Goal: Navigation & Orientation: Understand site structure

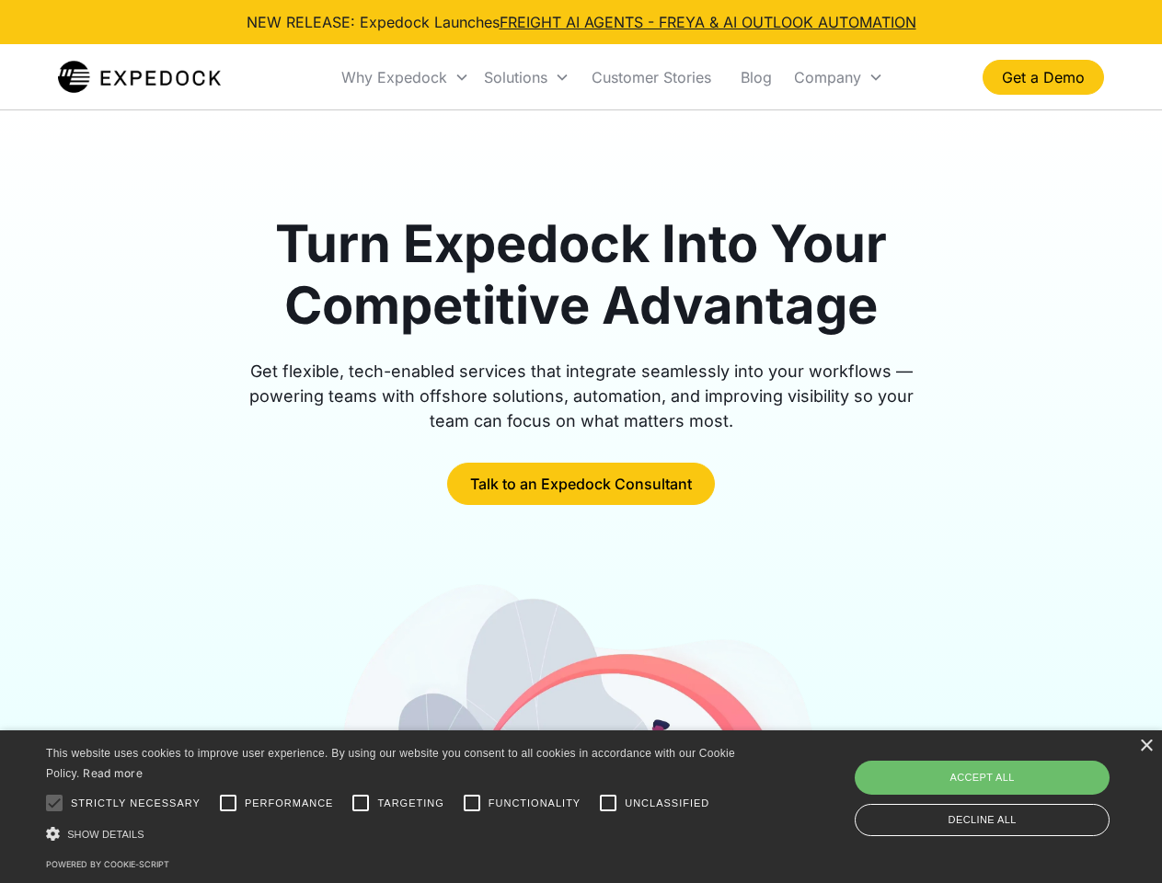
click at [406, 77] on div "Why Expedock" at bounding box center [394, 77] width 106 height 18
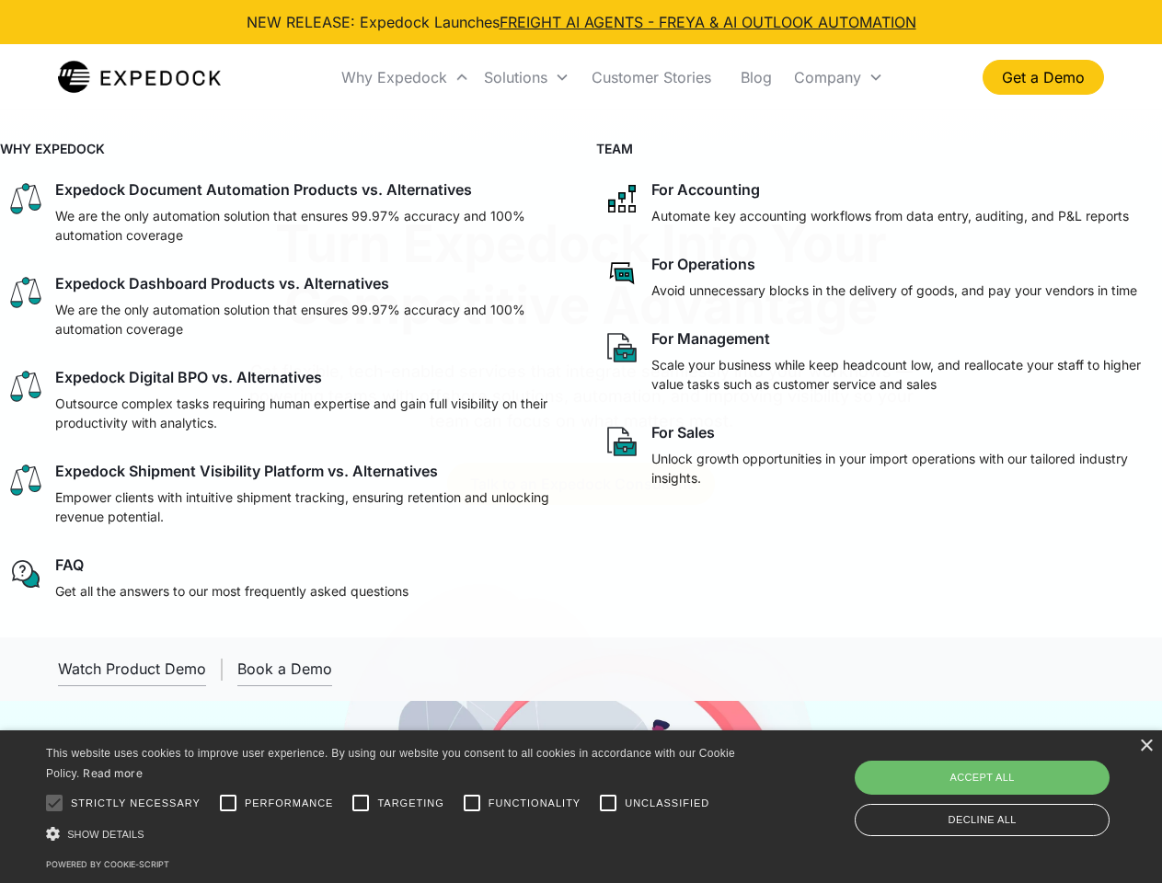
click at [526, 77] on div "Solutions" at bounding box center [515, 77] width 63 height 18
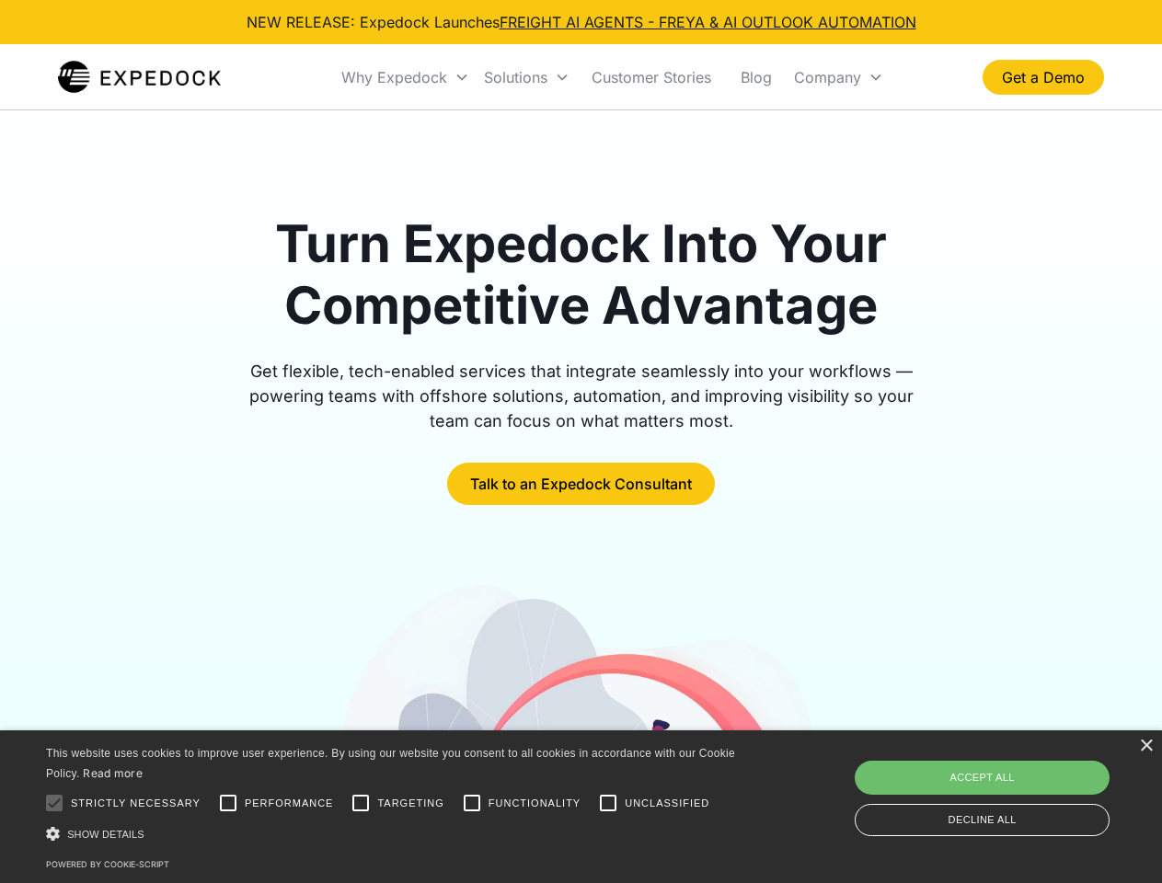
click at [838, 77] on div "Company" at bounding box center [827, 77] width 67 height 18
click at [54, 803] on div at bounding box center [54, 803] width 37 height 37
click at [228, 803] on input "Performance" at bounding box center [228, 803] width 37 height 37
checkbox input "true"
click at [361, 803] on input "Targeting" at bounding box center [360, 803] width 37 height 37
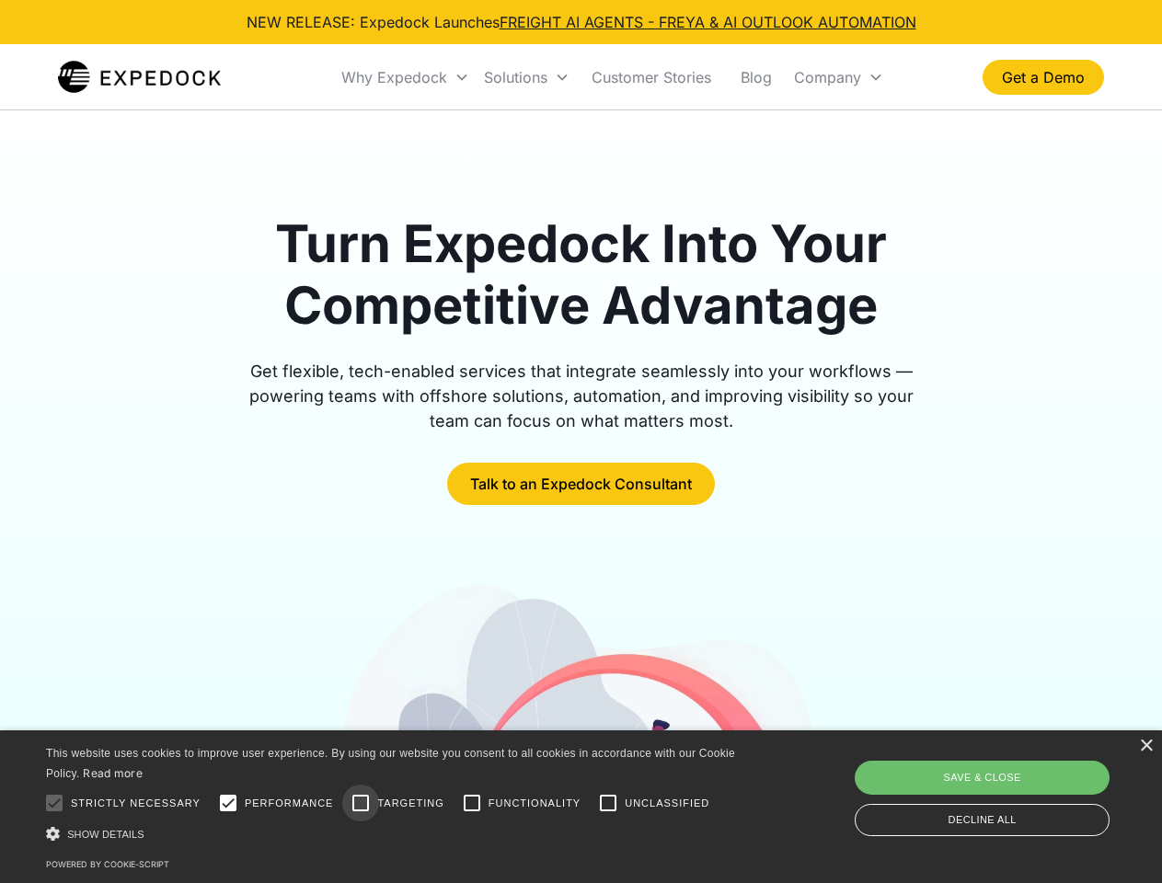
checkbox input "true"
click at [472, 803] on input "Functionality" at bounding box center [472, 803] width 37 height 37
checkbox input "true"
click at [608, 803] on input "Unclassified" at bounding box center [608, 803] width 37 height 37
checkbox input "true"
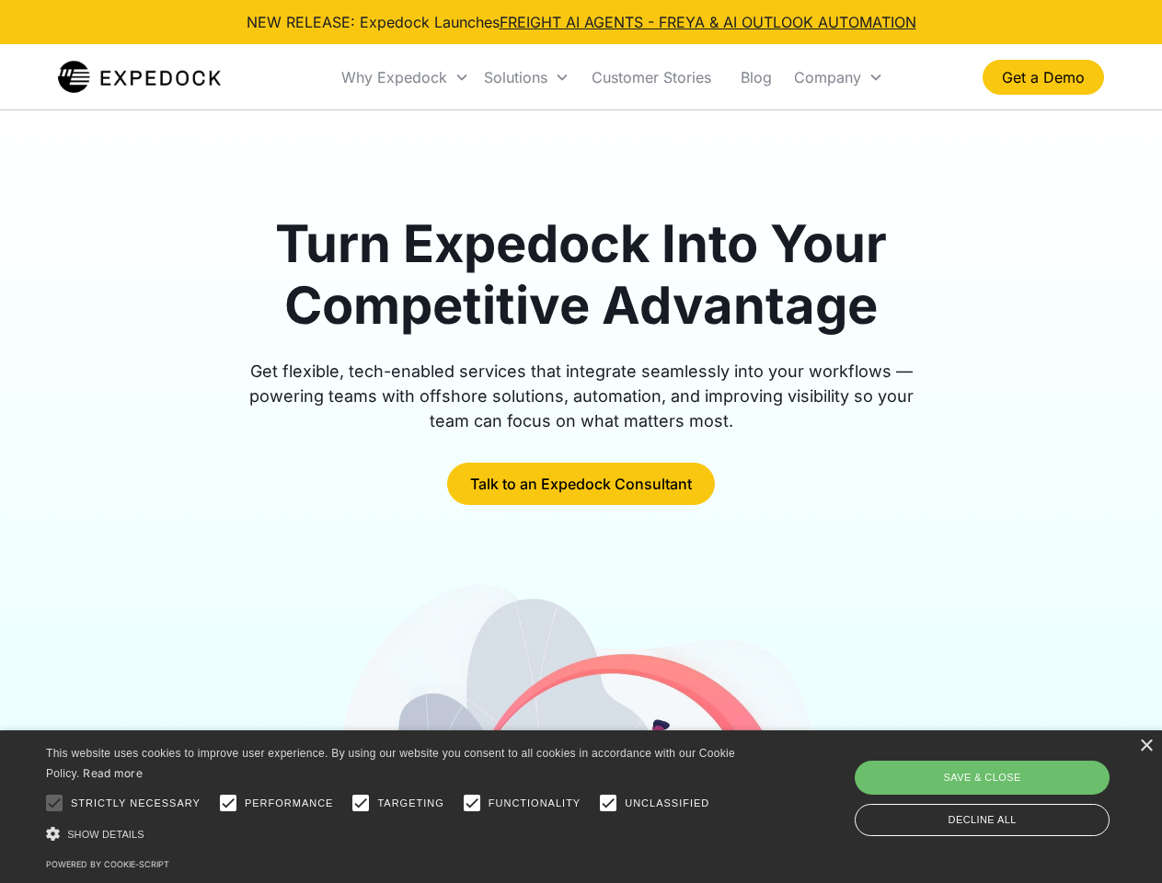
click at [394, 834] on div "Show details Hide details" at bounding box center [394, 834] width 696 height 19
